Goal: Find specific page/section: Find specific page/section

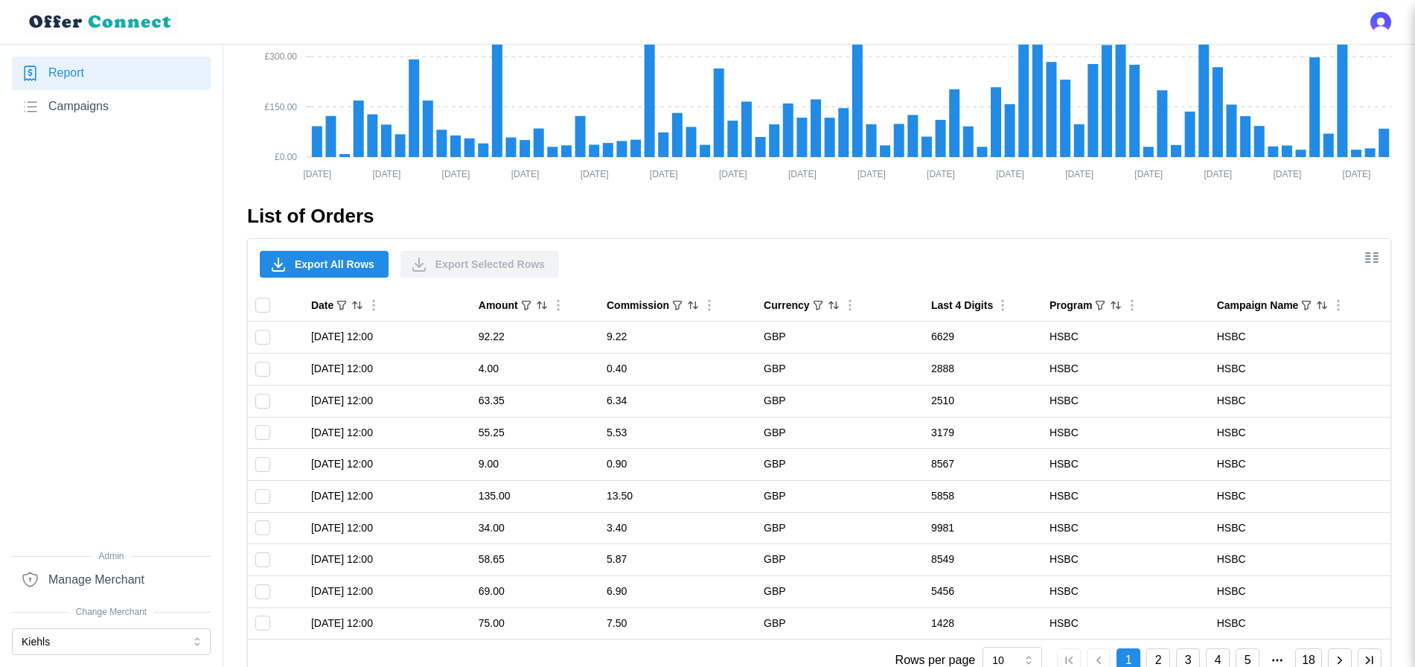
scroll to position [795, 0]
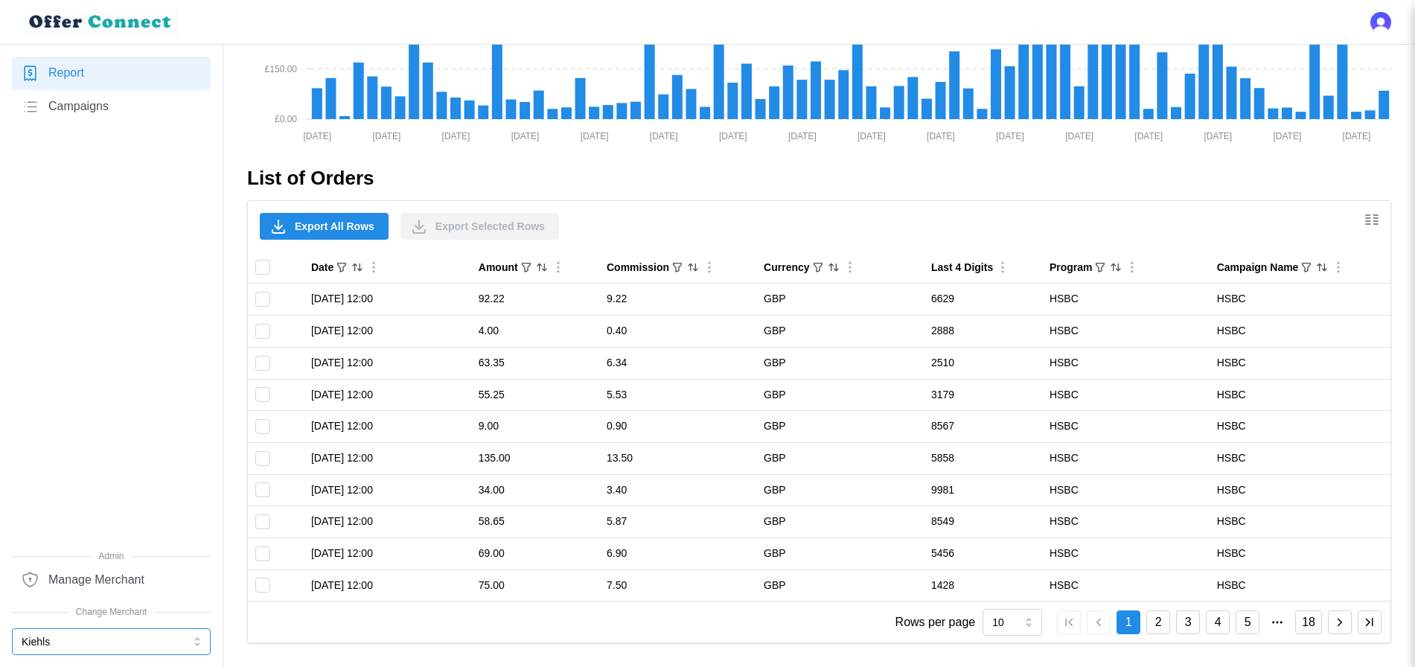
click at [206, 635] on button "Kiehls" at bounding box center [111, 641] width 199 height 27
click at [74, 582] on div "Kerastase" at bounding box center [111, 581] width 176 height 16
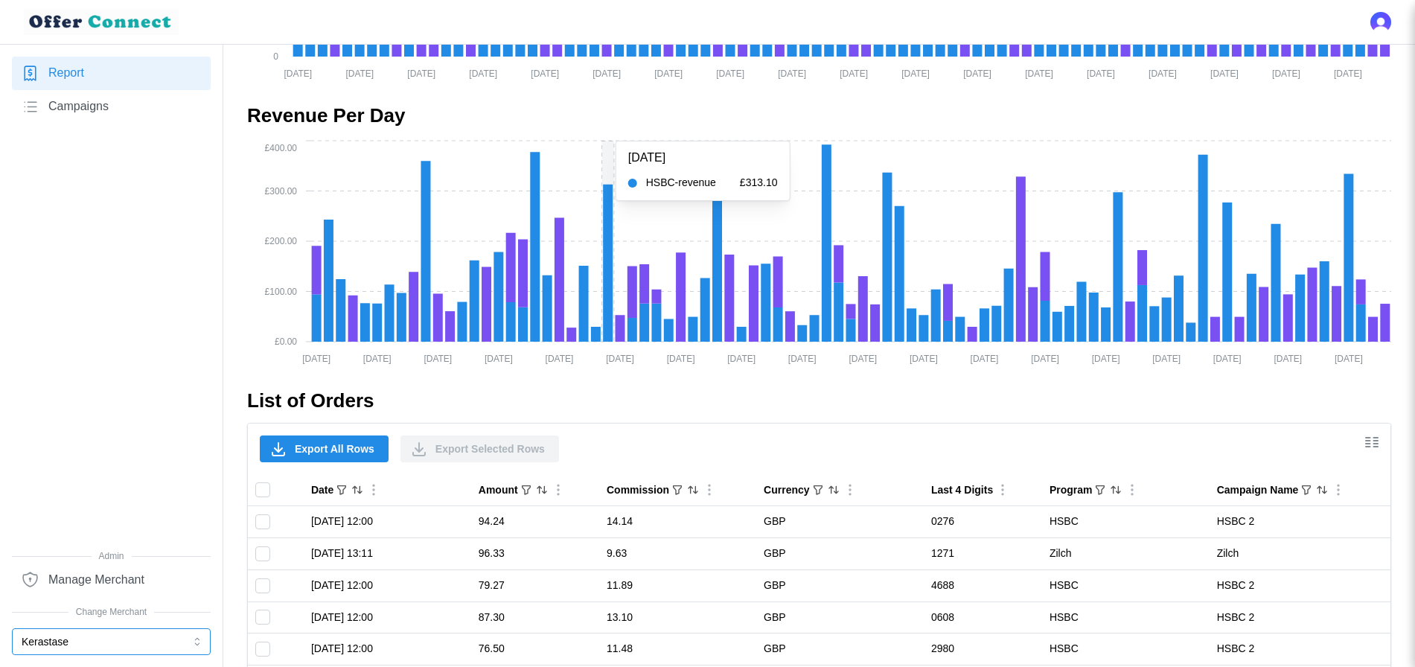
scroll to position [0, 0]
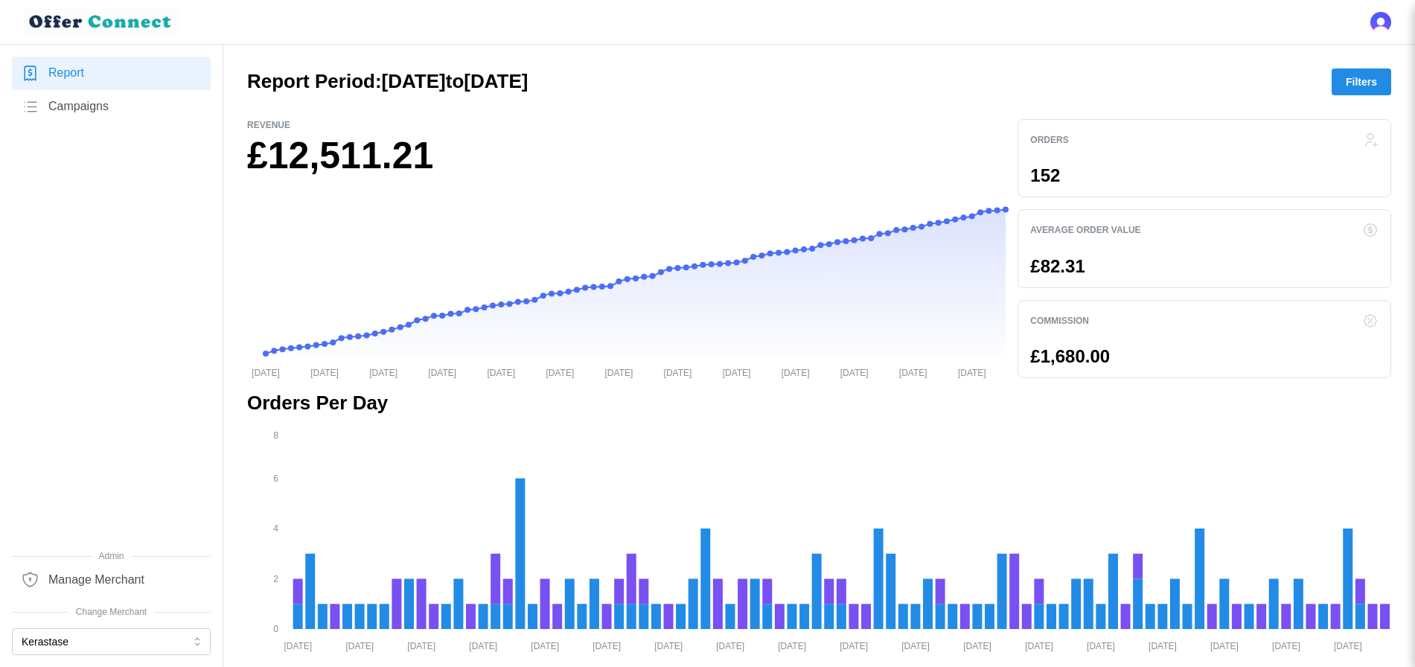
click at [67, 117] on link "Campaigns" at bounding box center [111, 107] width 199 height 34
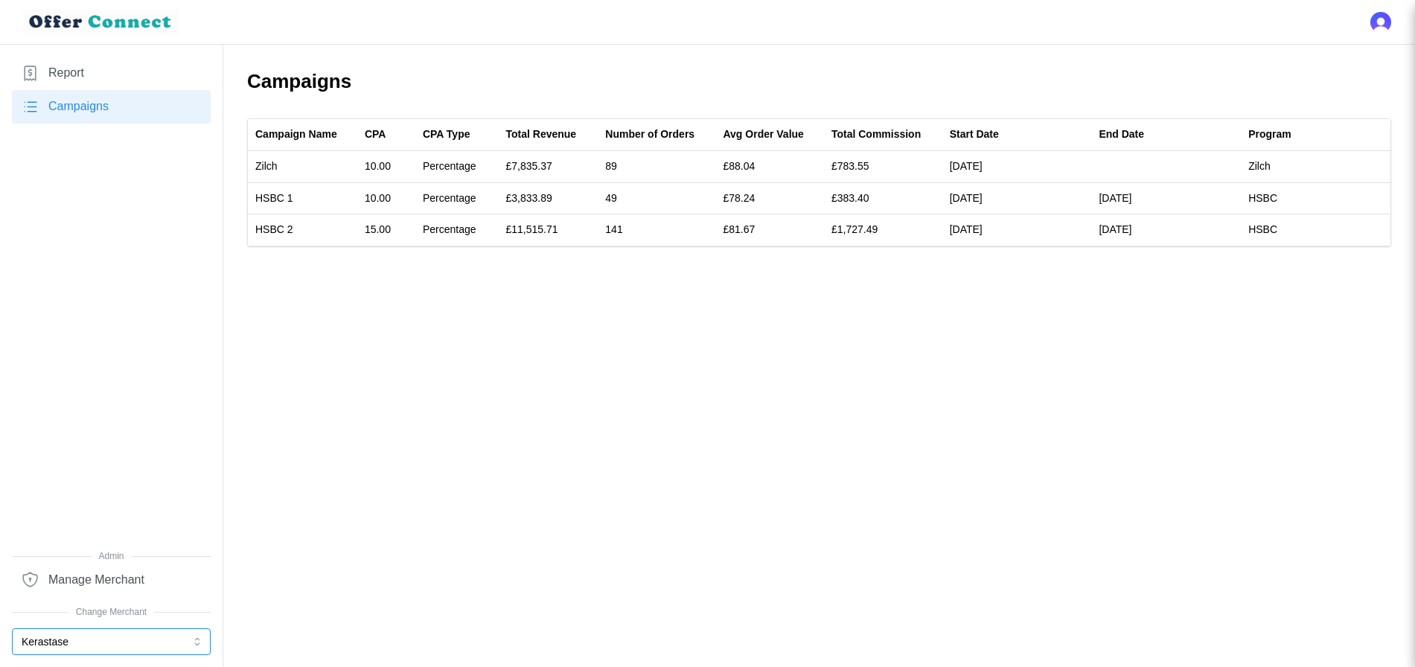
click at [106, 649] on button "Kerastase" at bounding box center [111, 641] width 199 height 27
click at [89, 611] on p "[PERSON_NAME]-Posay" at bounding box center [82, 606] width 118 height 16
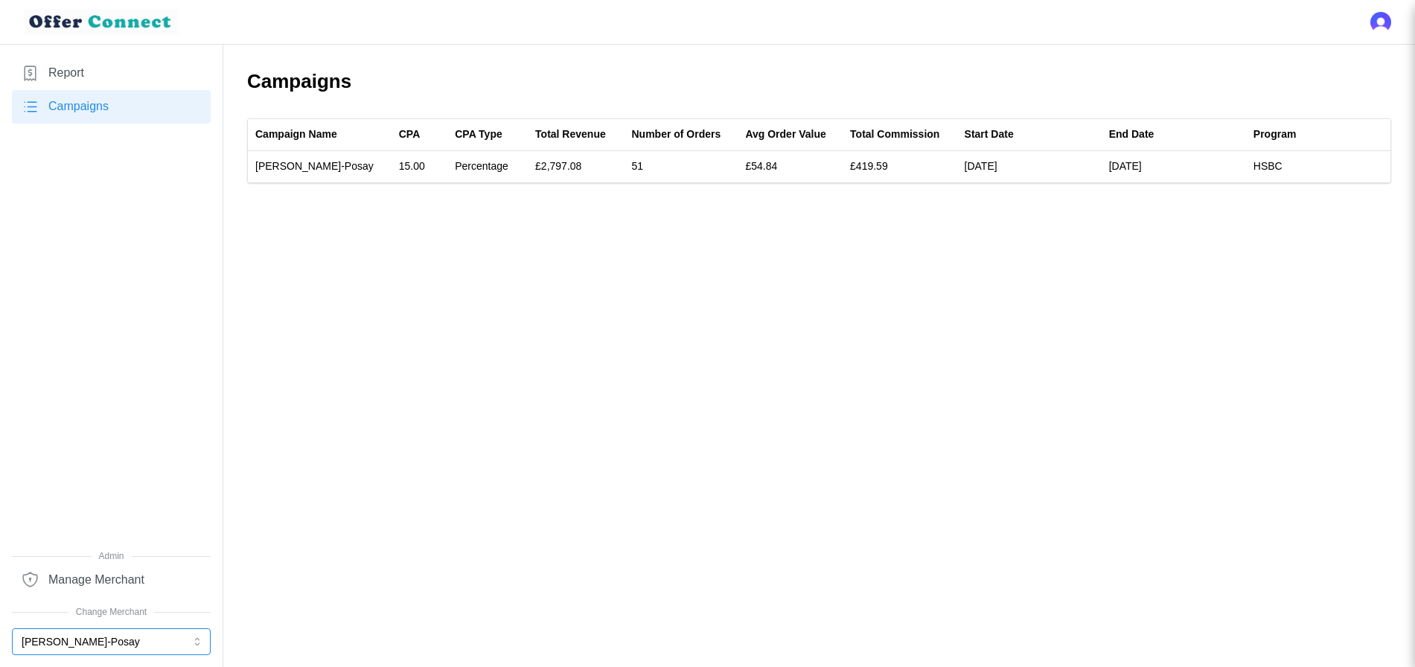
click at [100, 641] on button "[PERSON_NAME]-Posay" at bounding box center [111, 641] width 199 height 27
click at [77, 551] on div "Kiehls" at bounding box center [111, 556] width 176 height 16
